Goal: Task Accomplishment & Management: Complete application form

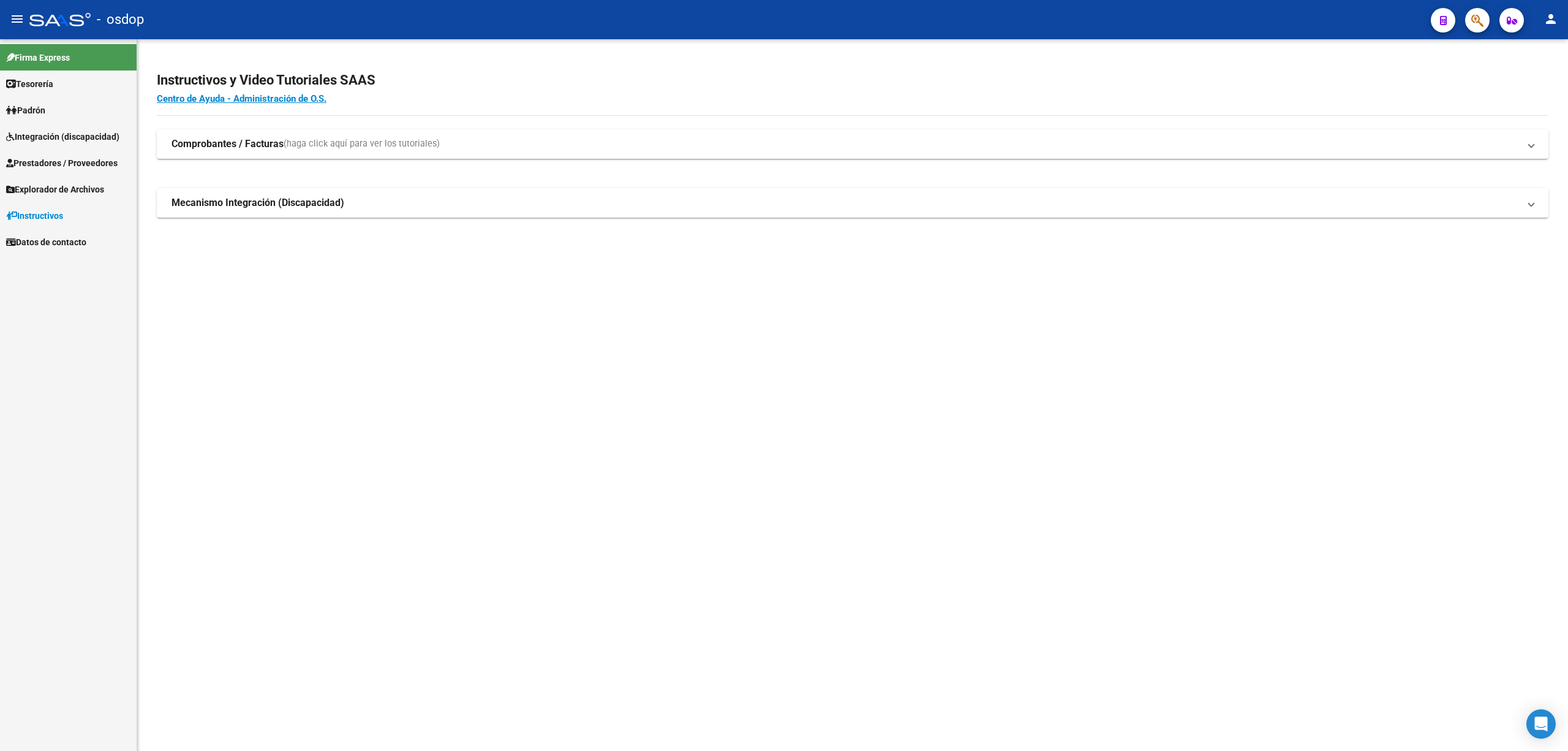
drag, startPoint x: 105, startPoint y: 5, endPoint x: 65, endPoint y: 141, distance: 141.8
click at [64, 141] on span "Integración (discapacidad)" at bounding box center [62, 137] width 113 height 14
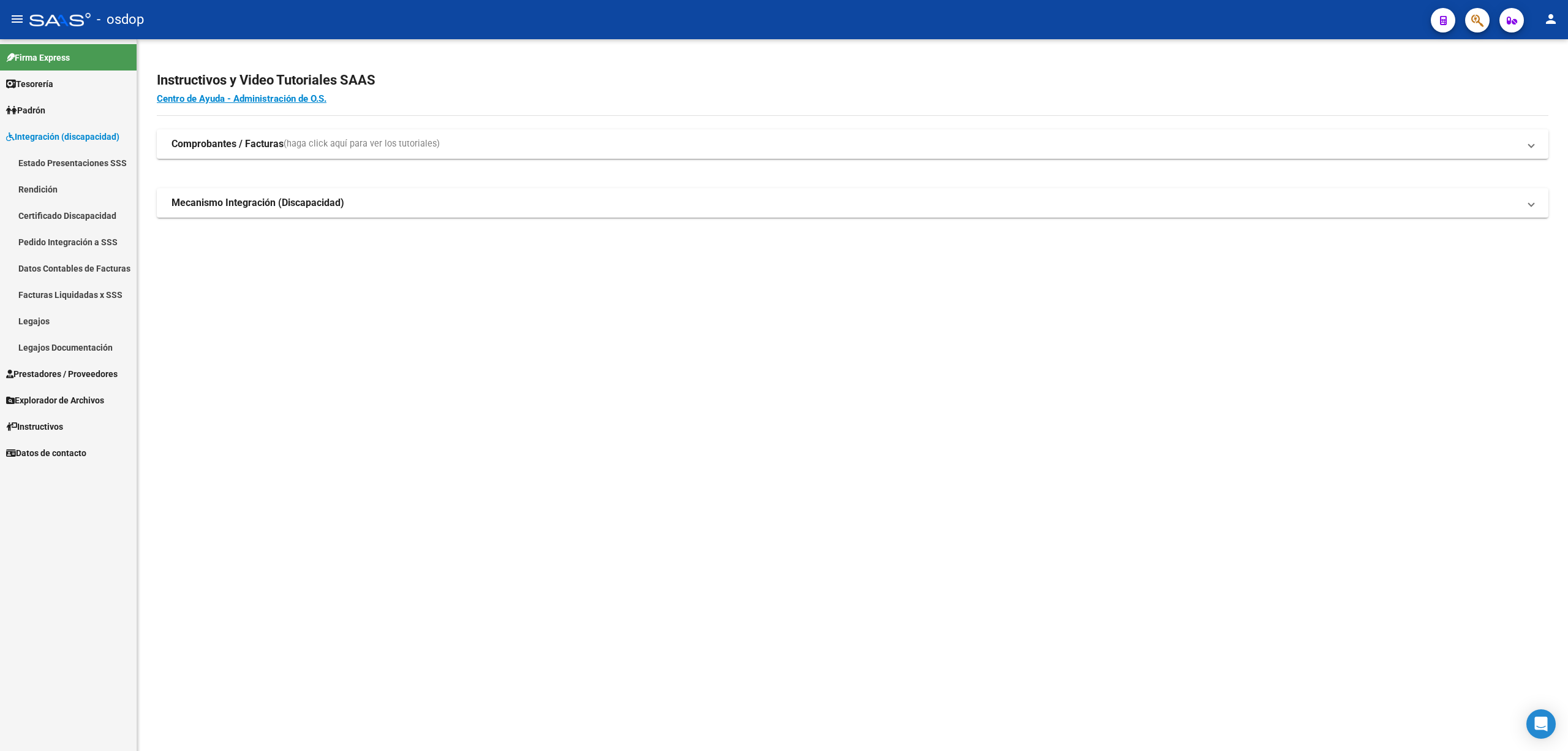
click at [57, 318] on link "Legajos" at bounding box center [68, 321] width 137 height 26
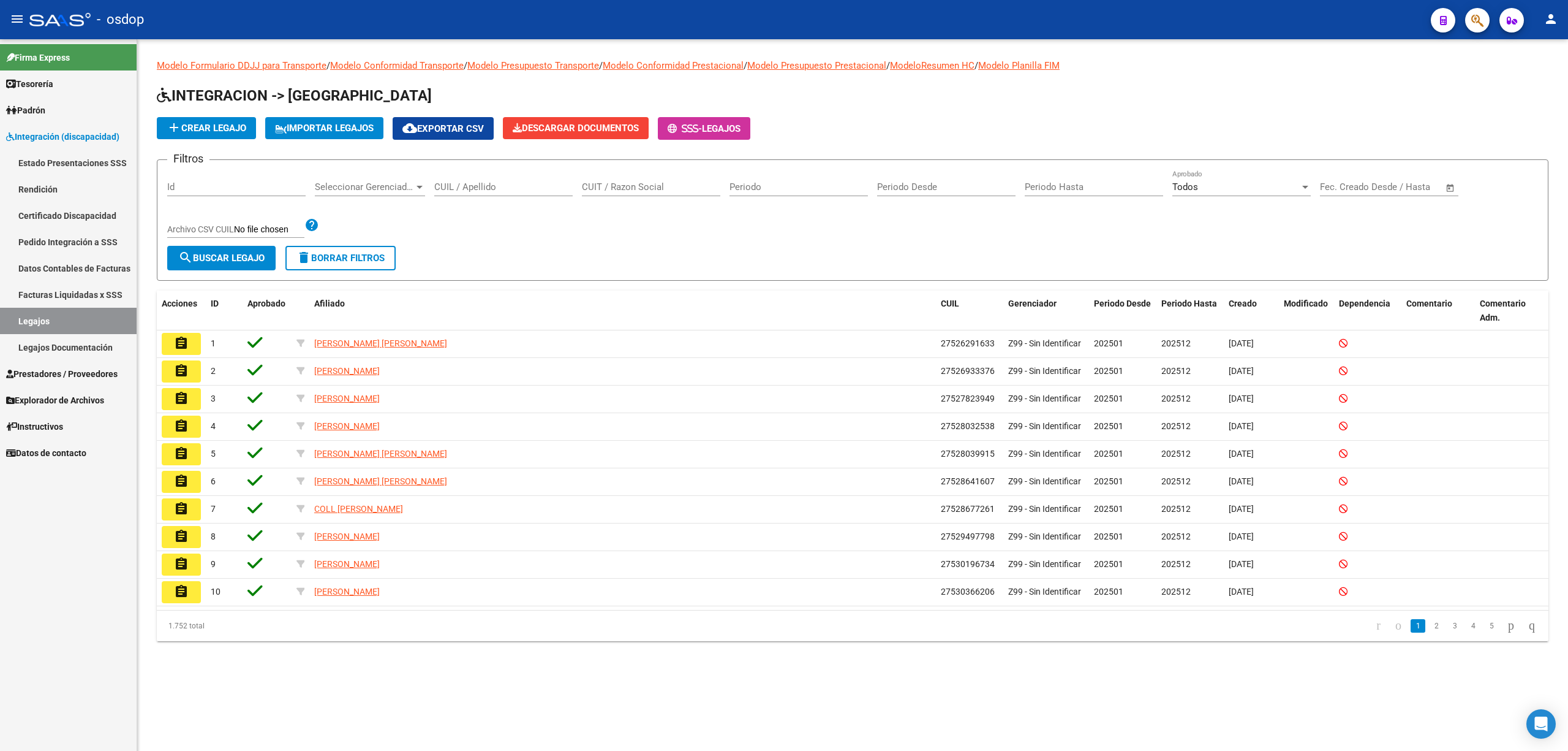
click at [467, 187] on input "CUIL / Apellido" at bounding box center [504, 187] width 138 height 11
paste input "23478220189"
type input "23478220189"
click at [240, 261] on span "search Buscar Legajo" at bounding box center [221, 258] width 86 height 11
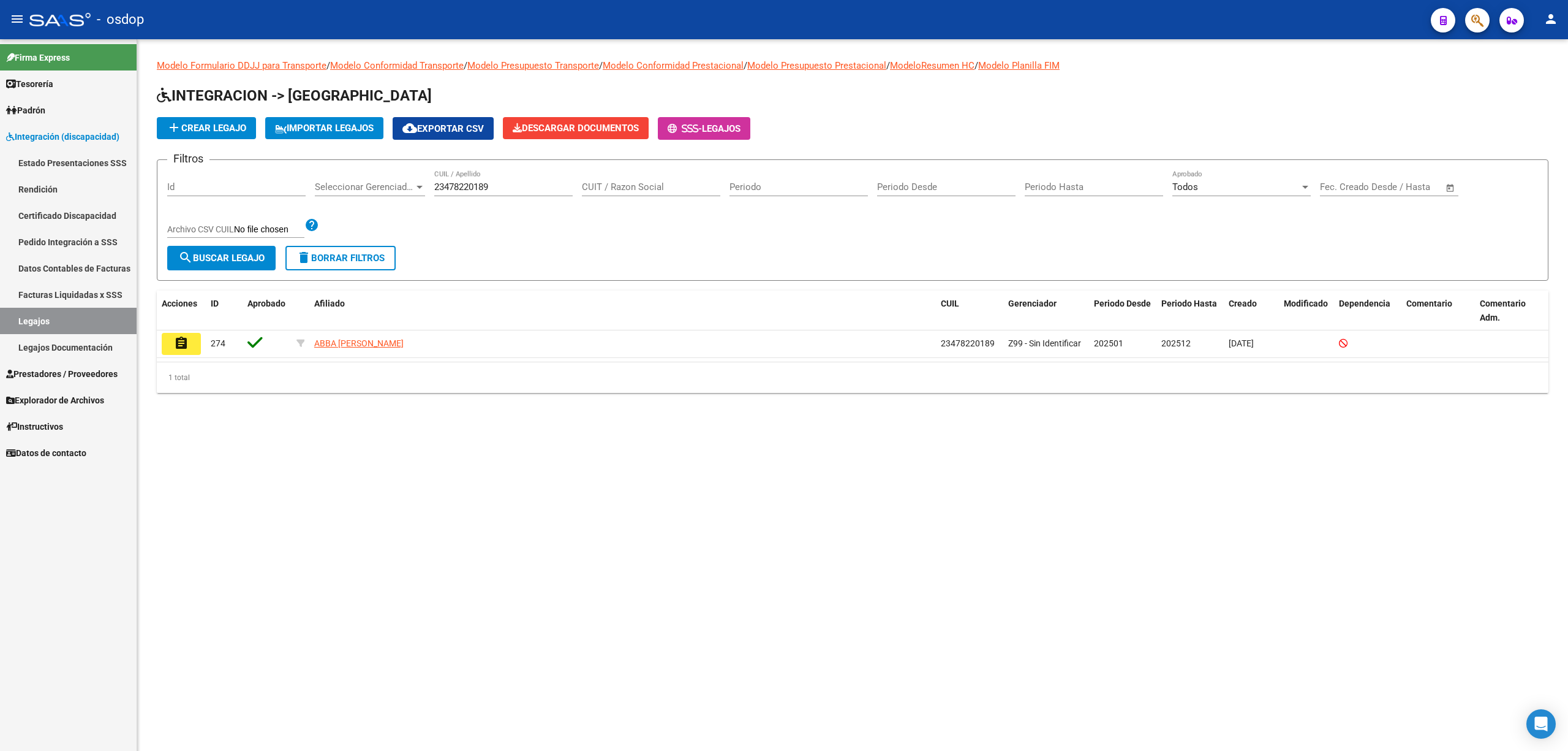
click at [188, 354] on button "assignment" at bounding box center [181, 343] width 39 height 22
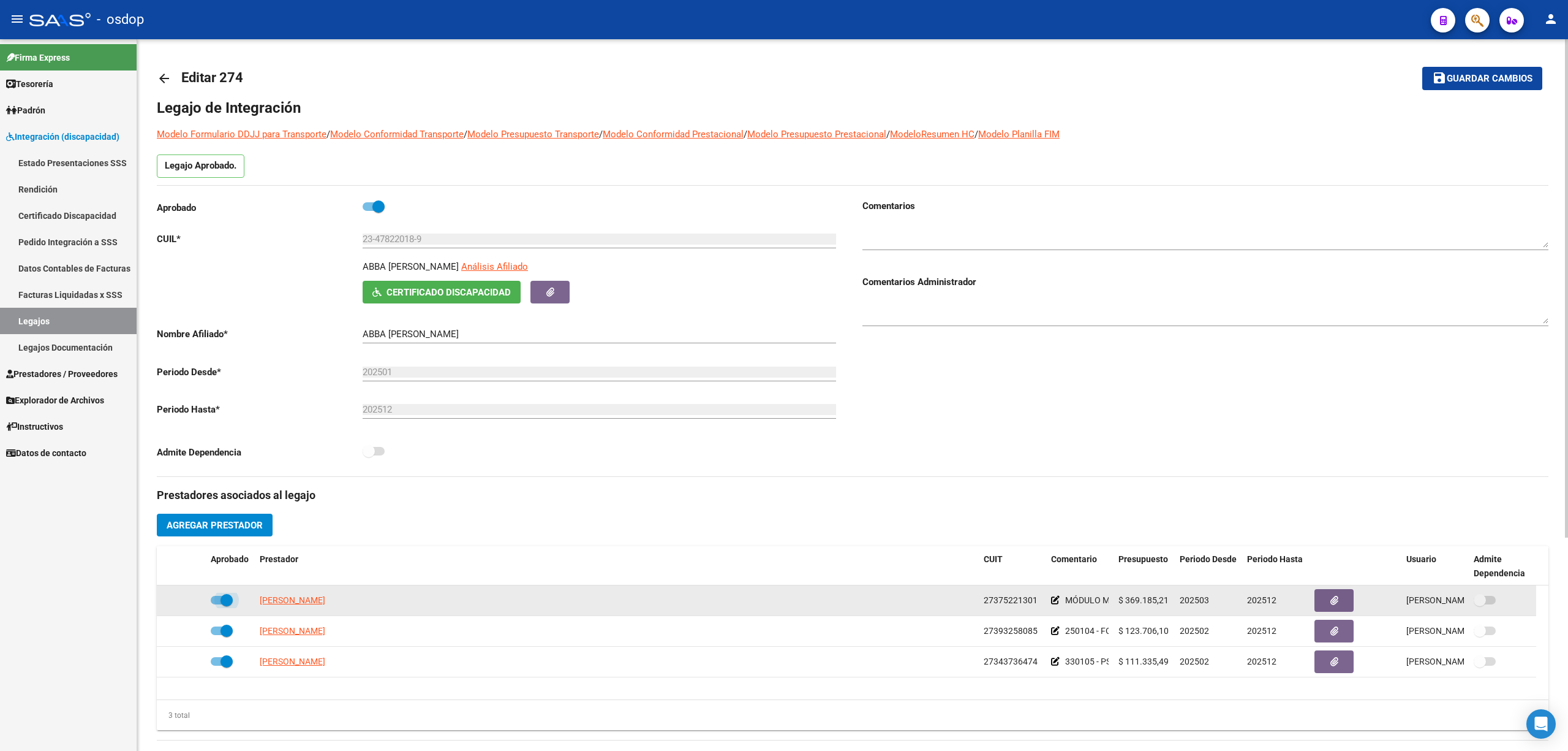
click at [225, 600] on span at bounding box center [227, 600] width 12 height 12
click at [217, 604] on input "checkbox" at bounding box center [216, 604] width 1 height 1
checkbox input "false"
click at [188, 600] on icon at bounding box center [188, 599] width 8 height 8
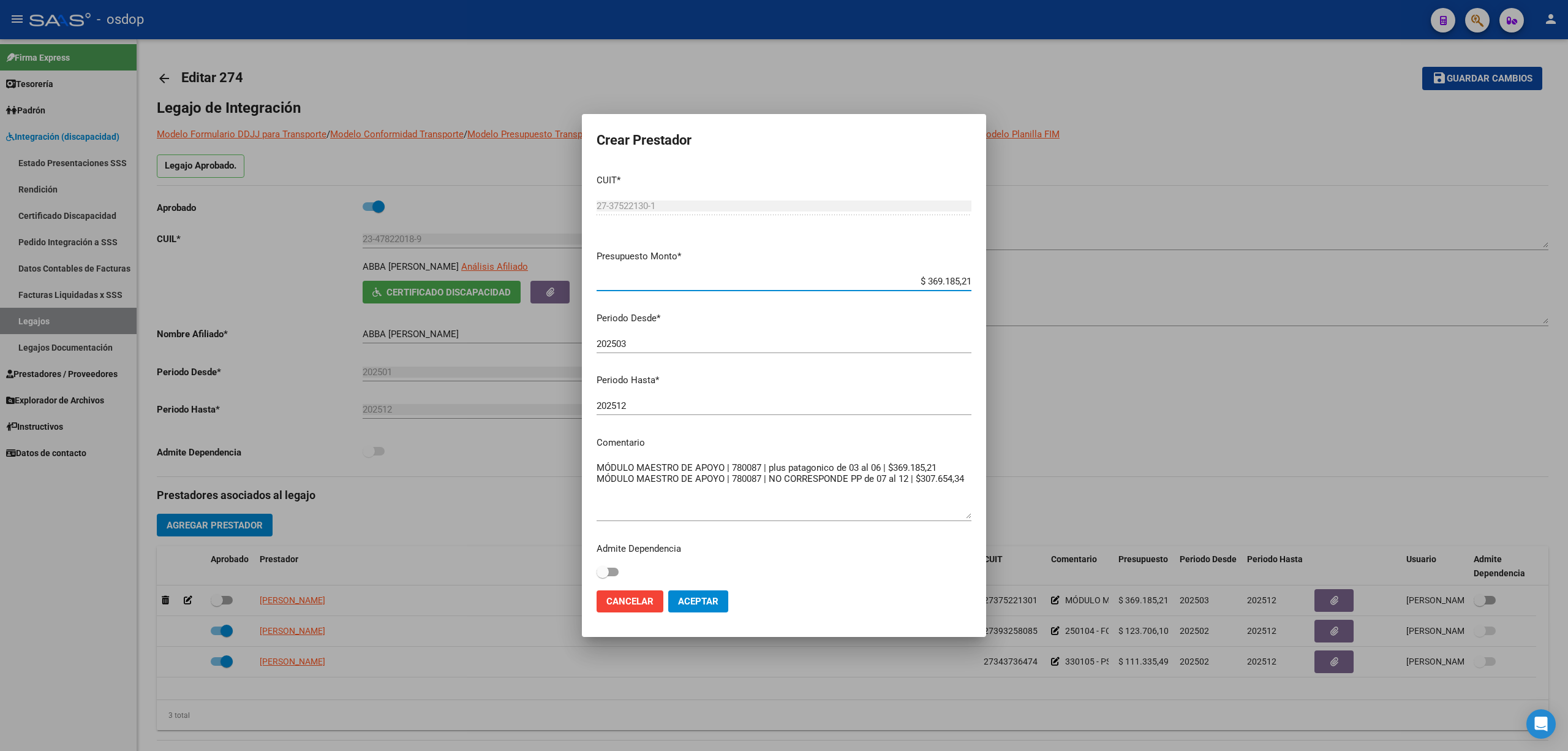
drag, startPoint x: 916, startPoint y: 279, endPoint x: 1018, endPoint y: 285, distance: 102.2
click at [1018, 285] on div "Crear Prestador CUIT * 27-37522130-1 Ingresar CUIT ARCA Padrón Presupuesto Mont…" at bounding box center [784, 376] width 1568 height 751
paste input "07.654,34"
type input "$ 307.654,34"
click at [631, 606] on span "Cancelar" at bounding box center [629, 601] width 47 height 11
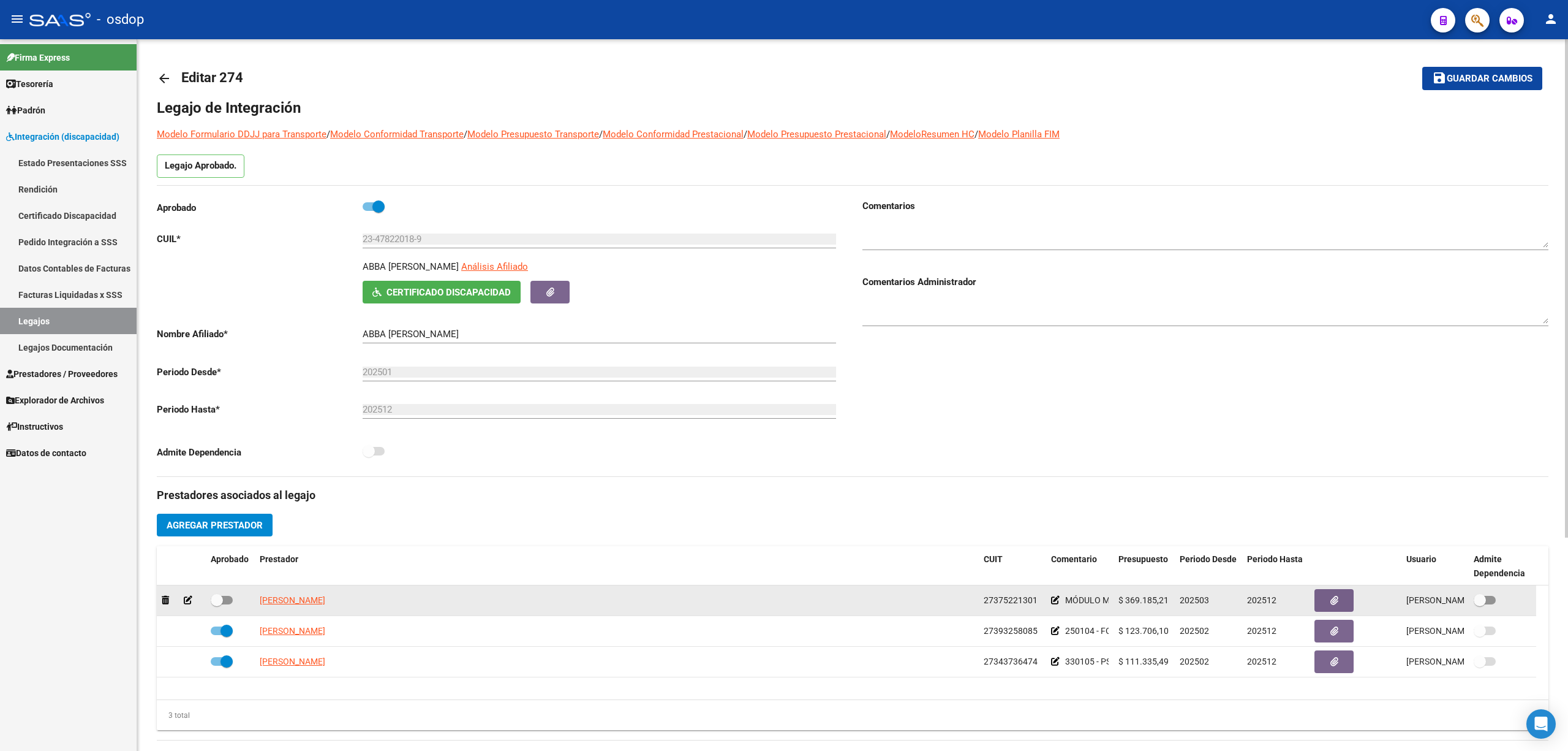
click at [224, 603] on span at bounding box center [221, 599] width 22 height 8
click at [217, 604] on input "checkbox" at bounding box center [216, 604] width 1 height 1
checkbox input "true"
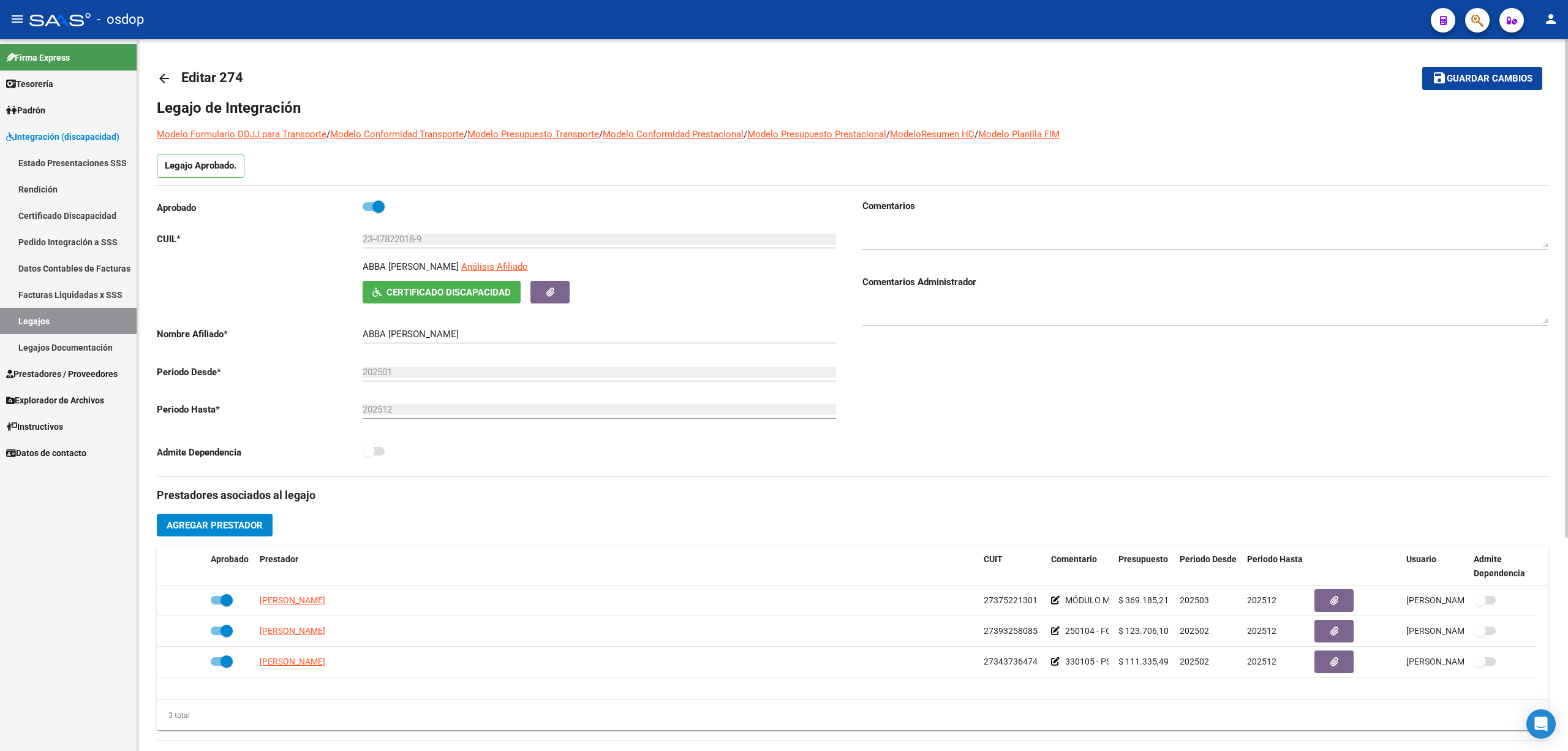
click at [1197, 105] on h1 "Legajo de Integración" at bounding box center [852, 107] width 1391 height 19
click at [1033, 496] on h3 "Prestadores asociados al legajo" at bounding box center [852, 495] width 1391 height 17
